Goal: Task Accomplishment & Management: Use online tool/utility

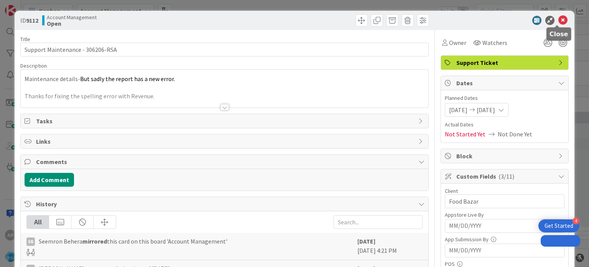
click at [558, 20] on icon at bounding box center [562, 20] width 9 height 9
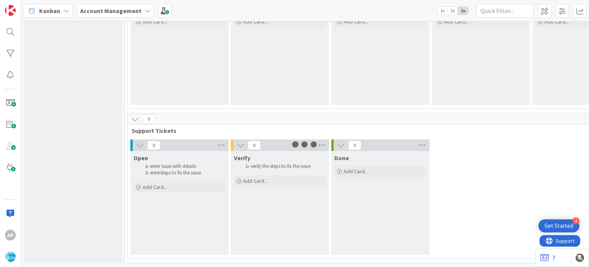
scroll to position [580, 0]
click at [152, 183] on span "Add Card..." at bounding box center [155, 186] width 25 height 7
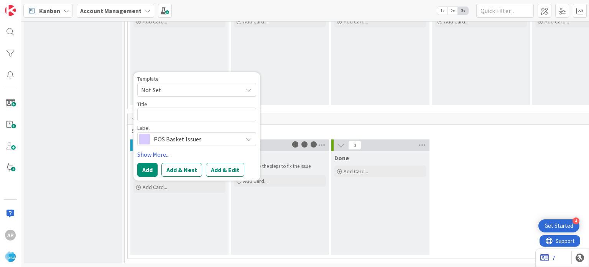
click at [164, 86] on span "Not Set" at bounding box center [189, 90] width 96 height 10
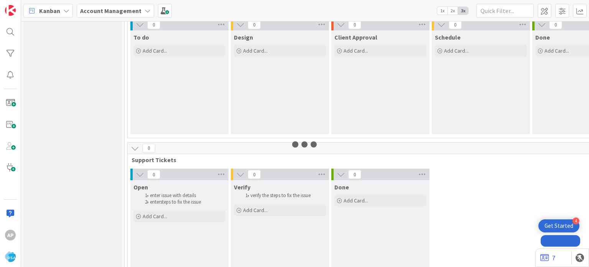
scroll to position [580, 0]
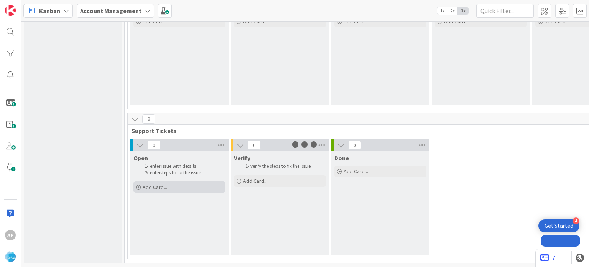
click at [155, 183] on span "Add Card..." at bounding box center [155, 186] width 25 height 7
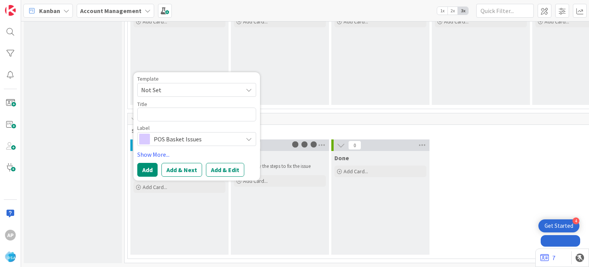
click at [161, 88] on span "Not Set" at bounding box center [189, 90] width 96 height 10
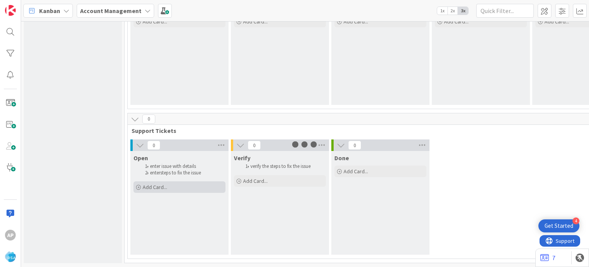
click at [147, 183] on span "Add Card..." at bounding box center [155, 186] width 25 height 7
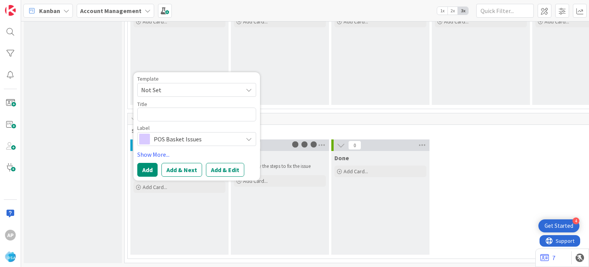
click at [187, 85] on span "Not Set" at bounding box center [189, 90] width 96 height 10
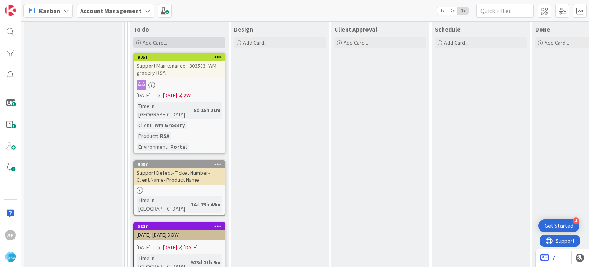
scroll to position [1385, 0]
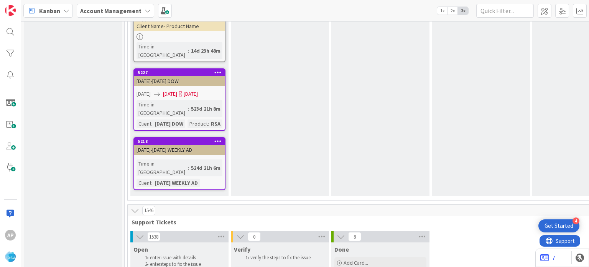
type textarea "x"
type textarea "Support Defect- Ticket Number- Client Name- Product Name"
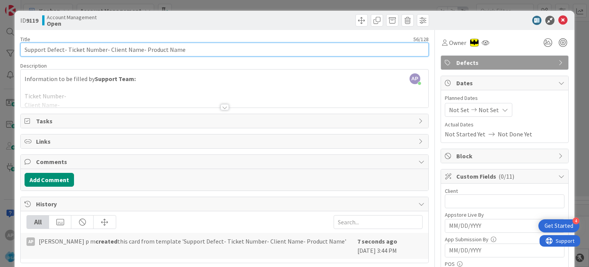
drag, startPoint x: 106, startPoint y: 50, endPoint x: 138, endPoint y: 51, distance: 32.2
click at [138, 51] on input "Support Defect- Ticket Number- Client Name- Product Name" at bounding box center [224, 50] width 408 height 14
paste input "Hardings Market"
click at [68, 48] on input "Support Defect- Ticket Number- Hardings Market- Product Name" at bounding box center [224, 50] width 408 height 14
drag, startPoint x: 66, startPoint y: 48, endPoint x: 104, endPoint y: 50, distance: 37.3
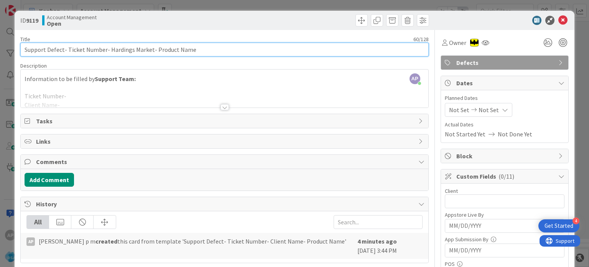
click at [104, 50] on input "Support Defect- Ticket Number- Hardings Market- Product Name" at bounding box center [224, 50] width 408 height 14
paste input "#306525"
click at [71, 48] on input "Support Defect- #306525- Hardings Market- Product Name" at bounding box center [224, 50] width 408 height 14
drag, startPoint x: 179, startPoint y: 47, endPoint x: 133, endPoint y: 49, distance: 46.1
click at [133, 49] on input "Support Defect- 306525- Hardings Market- Product Name" at bounding box center [224, 50] width 408 height 14
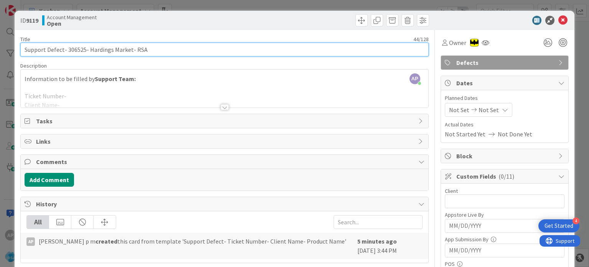
type input "Support Defect- 306525- Hardings Market- RSA"
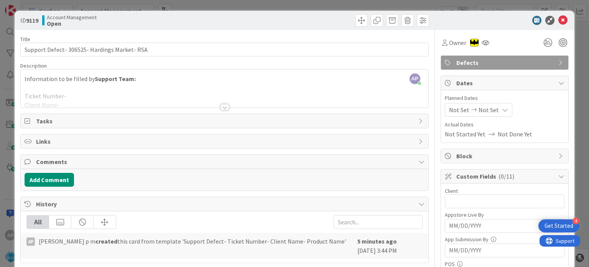
click at [222, 106] on div at bounding box center [225, 107] width 8 height 6
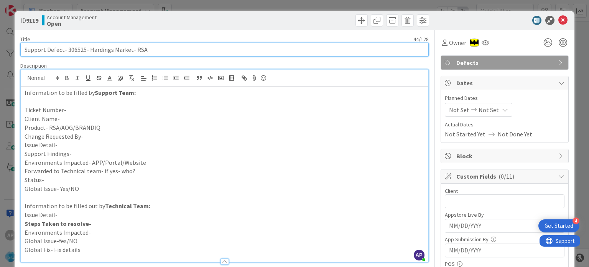
click at [78, 50] on input "Support Defect- 306525- Hardings Market- RSA" at bounding box center [224, 50] width 408 height 14
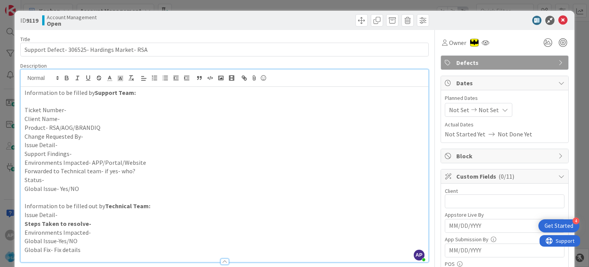
click at [68, 109] on p "Ticket Number-" at bounding box center [225, 109] width 400 height 9
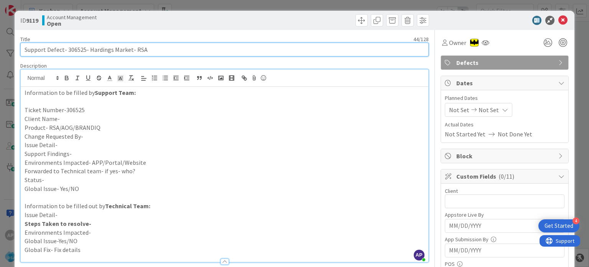
drag, startPoint x: 87, startPoint y: 48, endPoint x: 129, endPoint y: 48, distance: 41.4
click at [129, 48] on input "Support Defect- 306525- Hardings Market- RSA" at bounding box center [224, 50] width 408 height 14
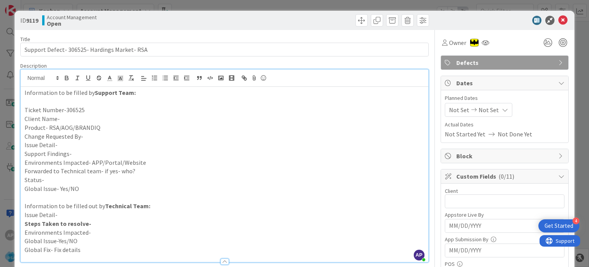
click at [81, 119] on p "Client Name-" at bounding box center [225, 118] width 400 height 9
click at [107, 128] on p "Product- RSA/AOG/BRANDIQ" at bounding box center [225, 127] width 400 height 9
click at [87, 136] on p "Change Requested By-" at bounding box center [225, 136] width 400 height 9
click at [61, 145] on p "Issue Detail-" at bounding box center [225, 144] width 400 height 9
click at [71, 145] on p "Issue Detail-" at bounding box center [225, 144] width 400 height 9
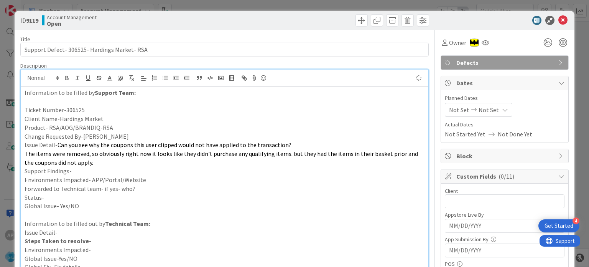
click at [78, 168] on p "Support Findings-" at bounding box center [225, 170] width 400 height 9
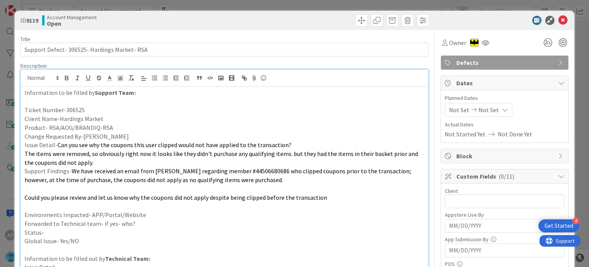
click at [57, 190] on p at bounding box center [225, 188] width 400 height 9
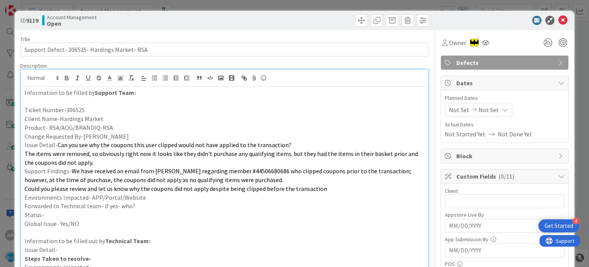
click at [151, 197] on p "Environments Impacted- APP/Portal/Website" at bounding box center [225, 197] width 400 height 9
click at [146, 208] on p "Forwarded to Technical team- if yes- who?" at bounding box center [225, 205] width 400 height 9
click at [72, 209] on p "Forwarded to Technical team- if yes- who?anil" at bounding box center [225, 205] width 400 height 9
click at [67, 213] on p "Status-" at bounding box center [225, 214] width 400 height 9
click at [91, 145] on span "Can you see why the coupons this user clipped would not have applied to the tra…" at bounding box center [175, 145] width 234 height 8
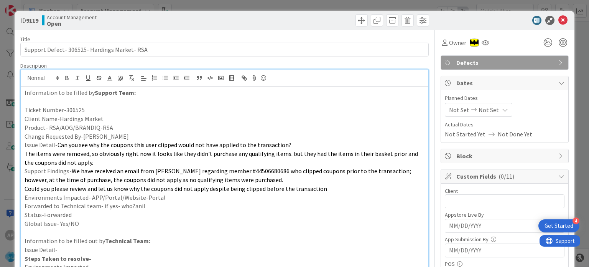
click at [456, 109] on span "Not Set" at bounding box center [459, 109] width 20 height 9
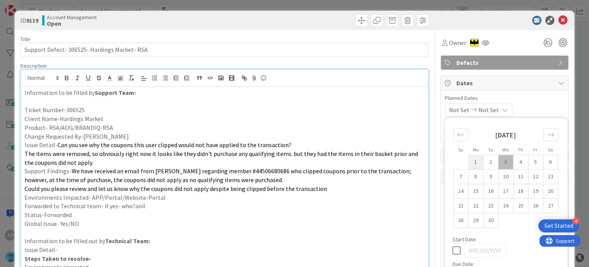
click at [473, 159] on td "1" at bounding box center [475, 162] width 15 height 15
type input "[DATE]"
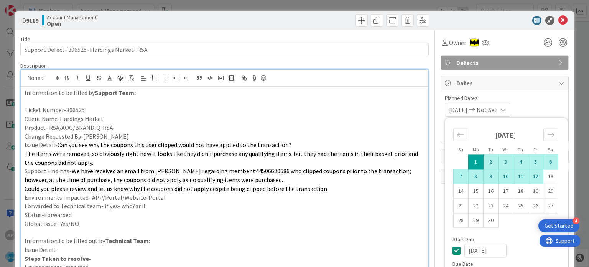
click at [533, 178] on td "12" at bounding box center [535, 176] width 15 height 15
type input "[DATE]"
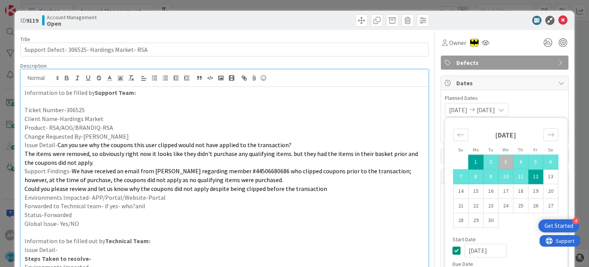
click at [164, 148] on p "Issue Detail- Can you see why the coupons this user clipped would not have appl…" at bounding box center [225, 144] width 400 height 9
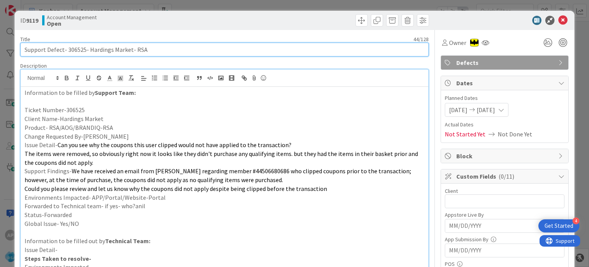
click at [86, 49] on input "Support Defect- 306525- Hardings Market- RSA" at bounding box center [224, 50] width 408 height 14
drag, startPoint x: 86, startPoint y: 49, endPoint x: 115, endPoint y: 51, distance: 29.2
click at [115, 51] on input "Support Defect- 306525- Hardings Market- RSA" at bounding box center [224, 50] width 408 height 14
click at [117, 51] on input "Support Defect- 306525- Hardings Market- RSA" at bounding box center [224, 50] width 408 height 14
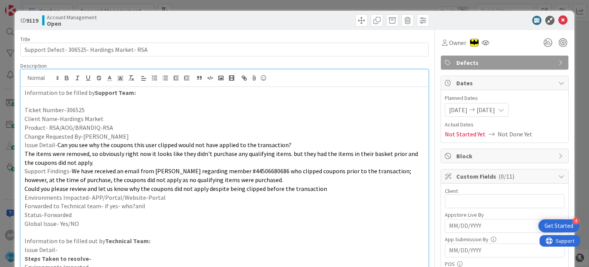
click at [242, 142] on span "Can you see why the coupons this user clipped would not have applied to the tra…" at bounding box center [175, 145] width 234 height 8
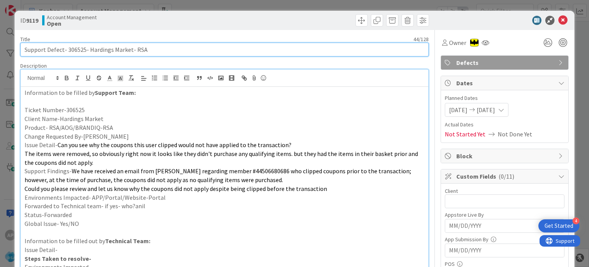
click at [87, 49] on input "Support Defect- 306525- Hardings Market- RSA" at bounding box center [224, 50] width 408 height 14
drag, startPoint x: 87, startPoint y: 49, endPoint x: 108, endPoint y: 47, distance: 20.4
click at [106, 47] on input "Support Defect- 306525- Hardings Market- RSA" at bounding box center [224, 50] width 408 height 14
click at [120, 46] on input "Support Defect- 306525- Hardings Market- RSA" at bounding box center [224, 50] width 408 height 14
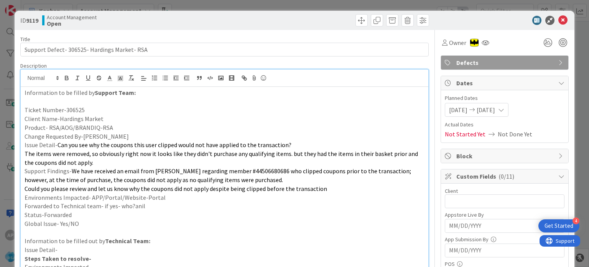
click at [207, 134] on p "Change Requested By-[PERSON_NAME]" at bounding box center [225, 136] width 400 height 9
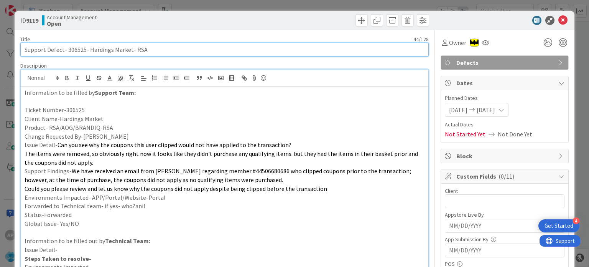
drag, startPoint x: 88, startPoint y: 49, endPoint x: 130, endPoint y: 54, distance: 42.1
click at [130, 54] on input "Support Defect- 306525- Hardings Market- RSA" at bounding box center [224, 50] width 408 height 14
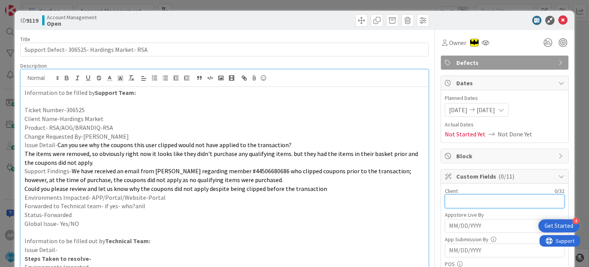
click at [450, 201] on input "text" at bounding box center [505, 201] width 120 height 14
paste input "Hardings Market"
type input "Hardings Market"
click at [344, 186] on p "Could you please review and let us know why the coupons did not apply despite b…" at bounding box center [225, 188] width 400 height 9
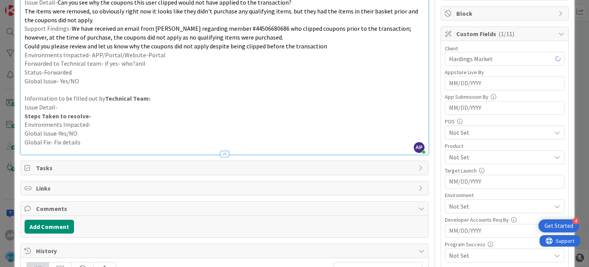
scroll to position [143, 0]
click at [453, 155] on span "Not Set" at bounding box center [500, 156] width 102 height 9
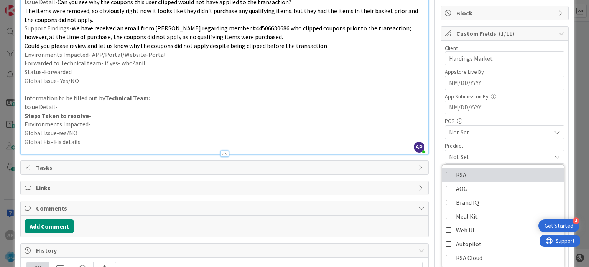
click at [446, 176] on icon at bounding box center [449, 175] width 6 height 12
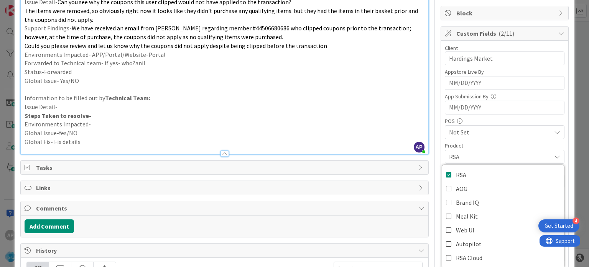
click at [388, 94] on p "Information to be filled out by Technical Team:" at bounding box center [225, 98] width 400 height 9
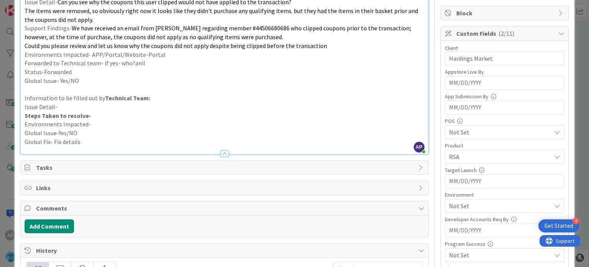
click at [470, 204] on span "Not Set" at bounding box center [500, 205] width 102 height 9
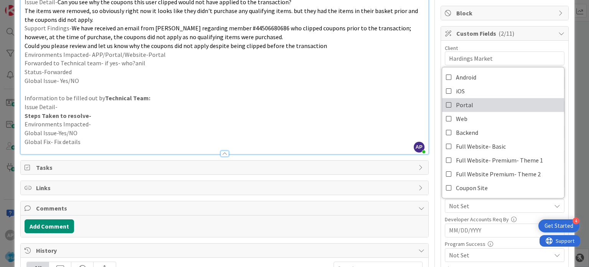
click at [446, 110] on link "Portal" at bounding box center [503, 105] width 122 height 14
click at [321, 116] on p "Steps Taken to resolve-" at bounding box center [225, 115] width 400 height 9
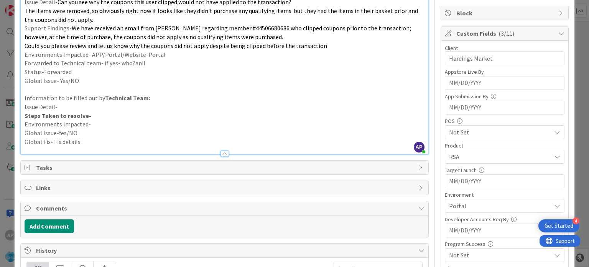
scroll to position [176, 0]
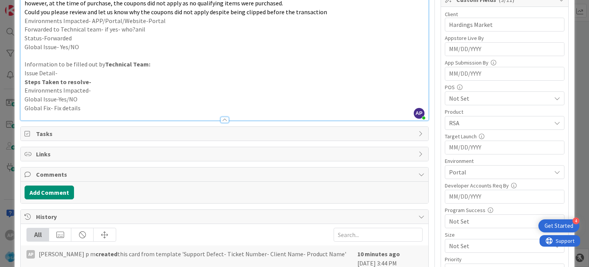
click at [451, 171] on span "Portal" at bounding box center [500, 171] width 102 height 9
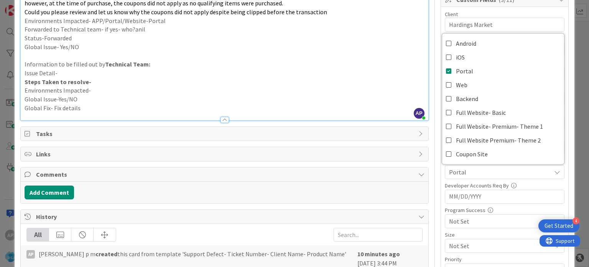
click at [370, 66] on p "Information to be filled out by Technical Team:" at bounding box center [225, 64] width 400 height 9
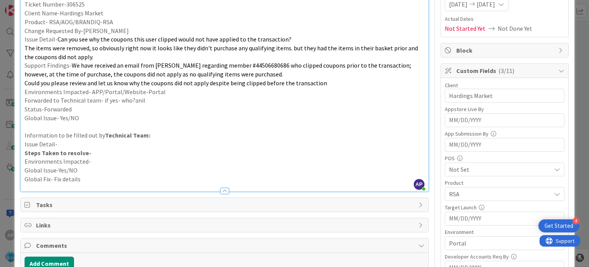
scroll to position [0, 0]
